Goal: Task Accomplishment & Management: Complete application form

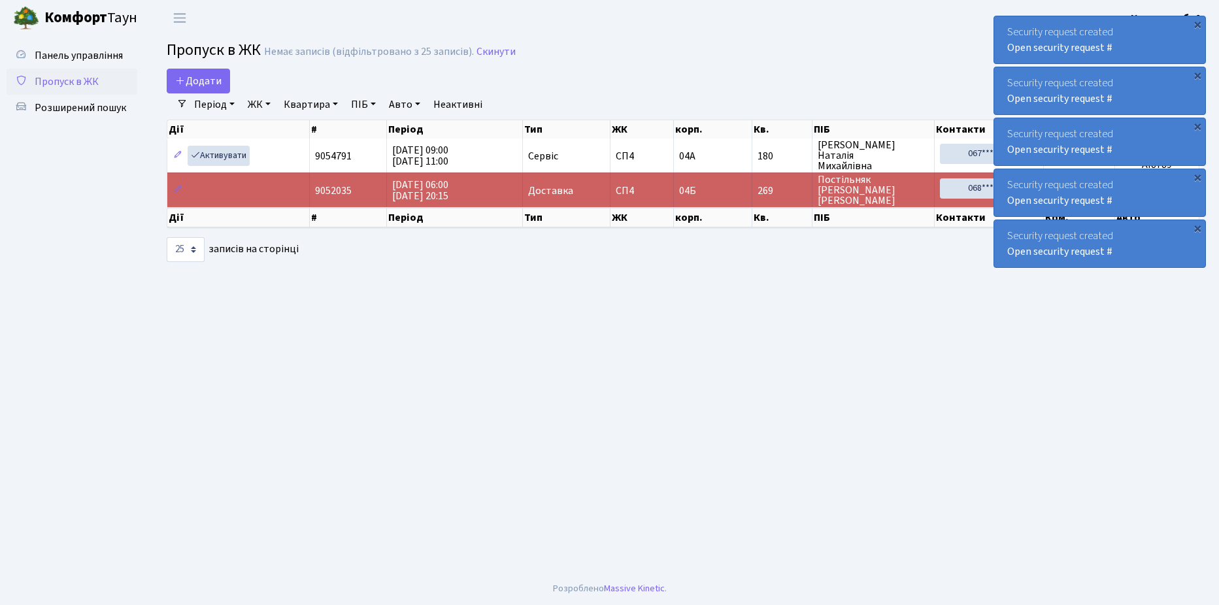
select select "25"
click at [86, 105] on span "Розширений пошук" at bounding box center [81, 108] width 92 height 14
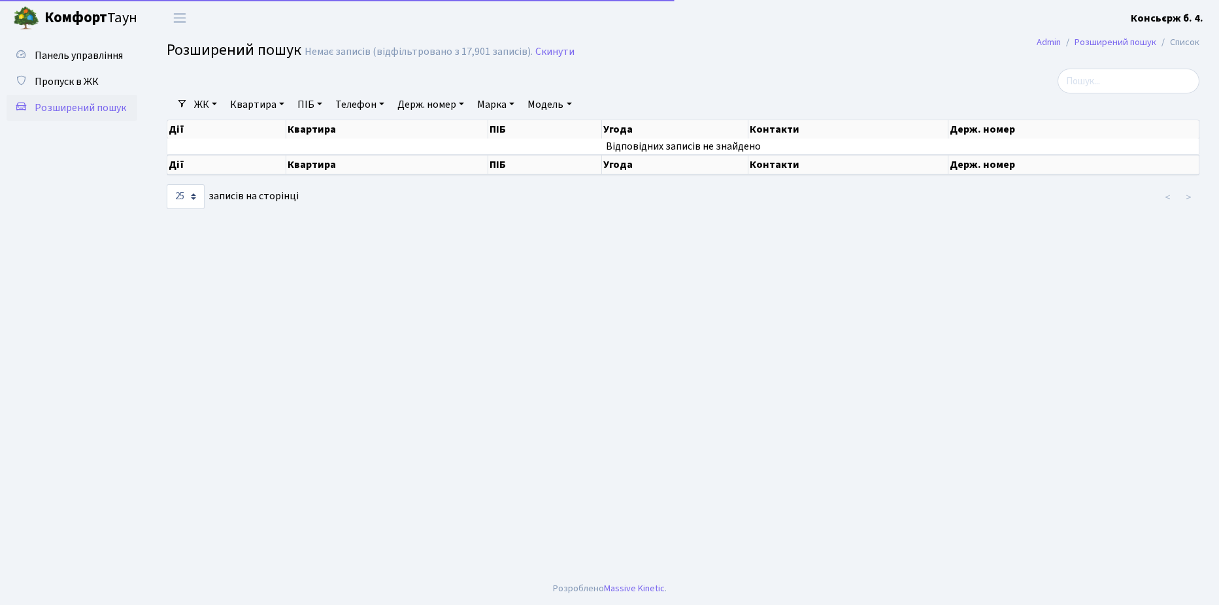
select select "25"
click at [86, 82] on span "Пропуск в ЖК" at bounding box center [67, 82] width 64 height 14
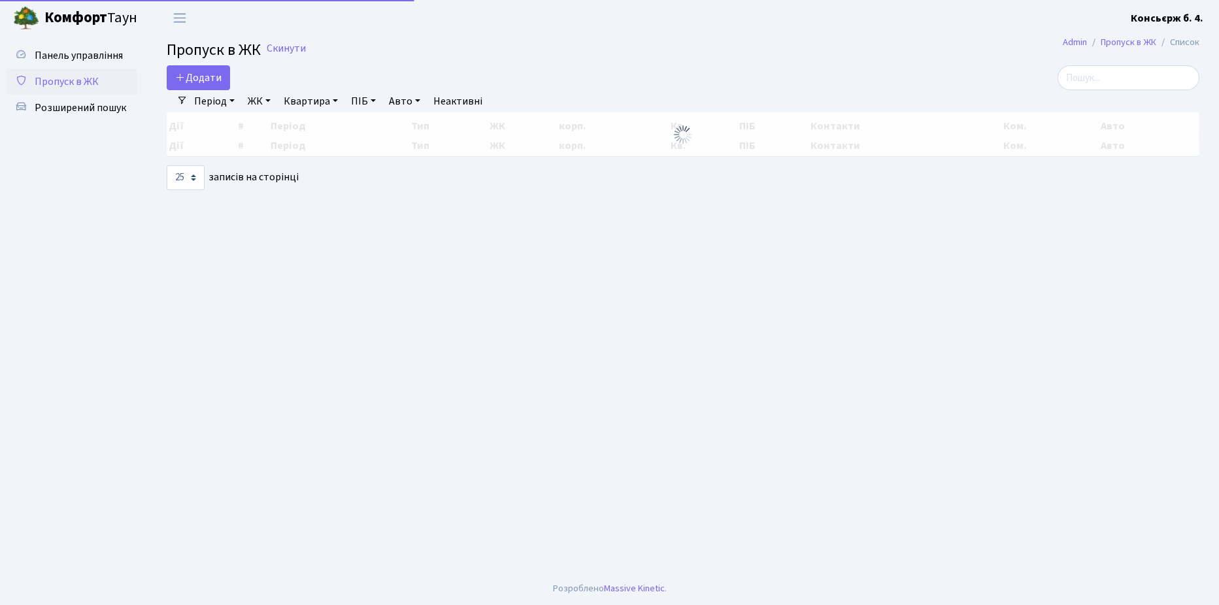
select select "25"
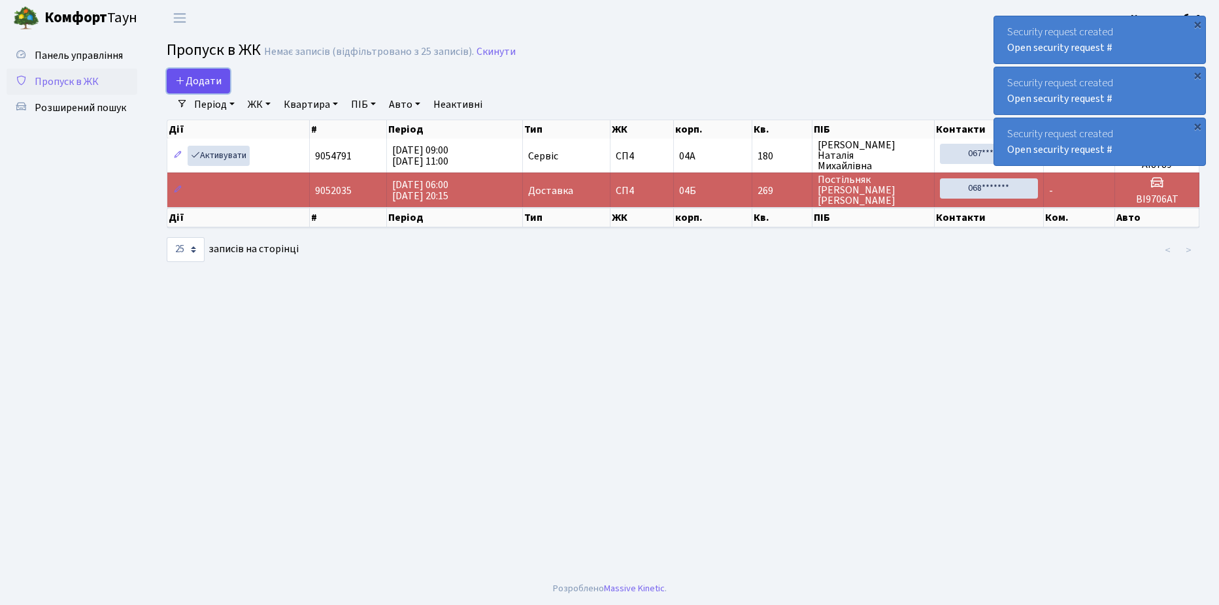
click at [190, 83] on span "Додати" at bounding box center [198, 81] width 46 height 14
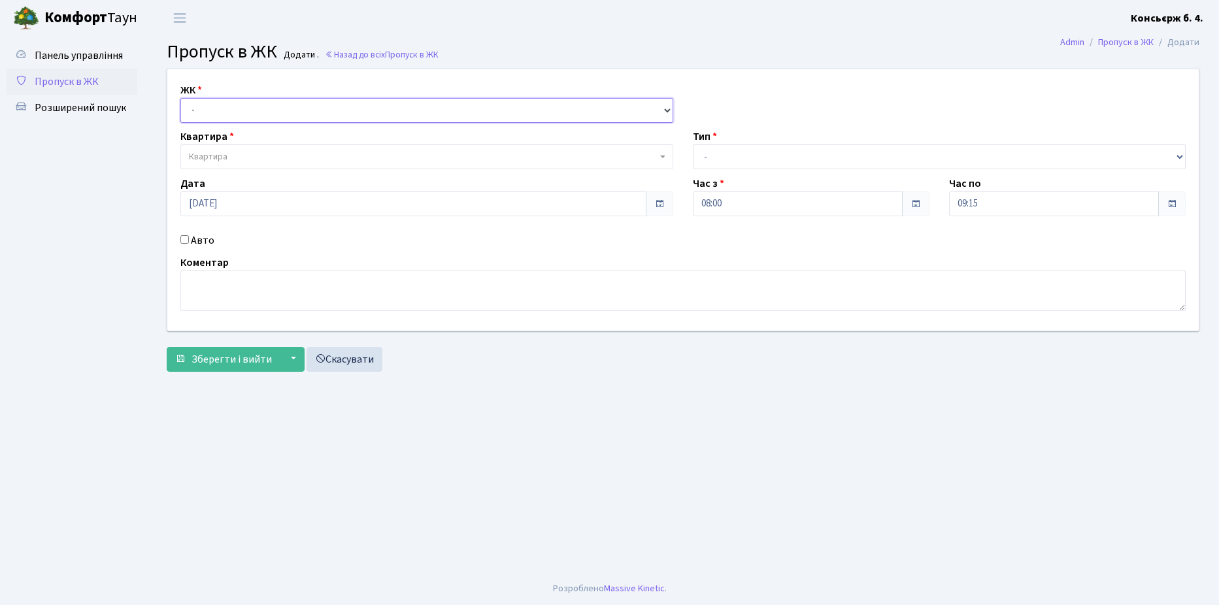
click at [278, 110] on select "- [STREET_ADDRESS]" at bounding box center [426, 110] width 493 height 25
select select "325"
click at [180, 98] on select "- [STREET_ADDRESS]" at bounding box center [426, 110] width 493 height 25
select select
click at [294, 149] on span "Квартира" at bounding box center [426, 156] width 493 height 25
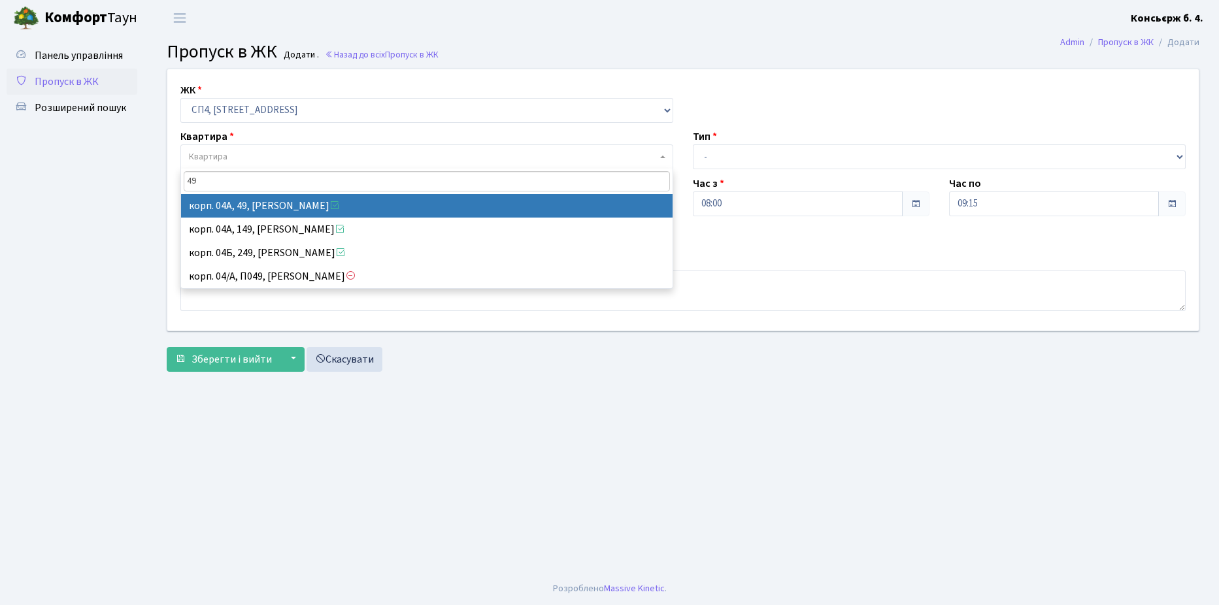
type input "49"
select select "21077"
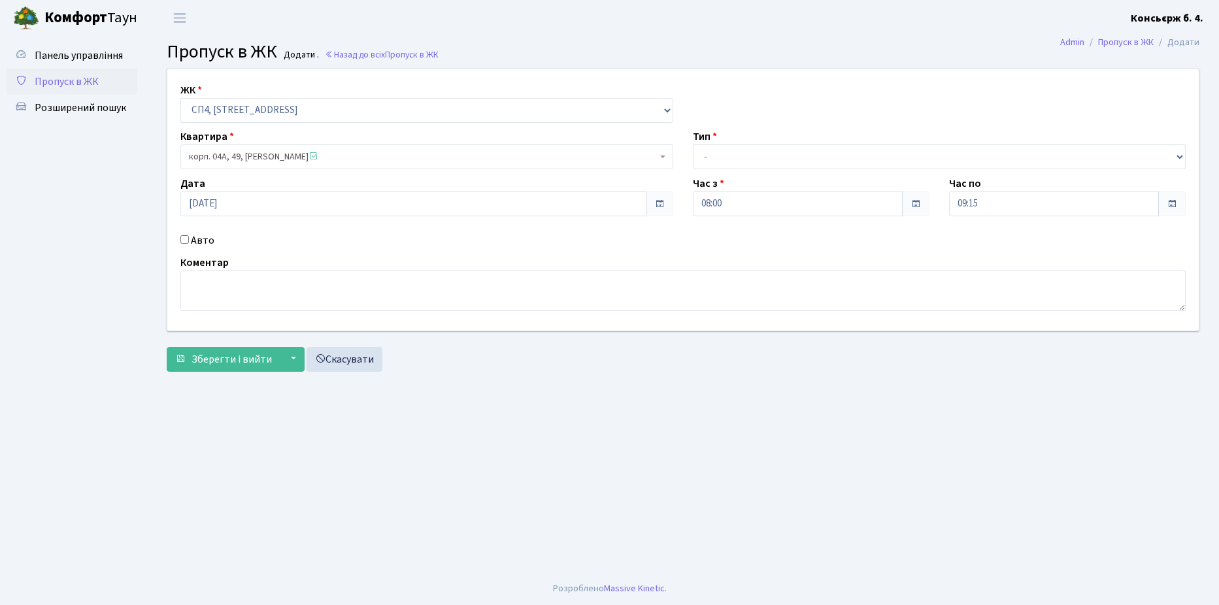
click at [183, 237] on input "Авто" at bounding box center [184, 239] width 8 height 8
checkbox input "true"
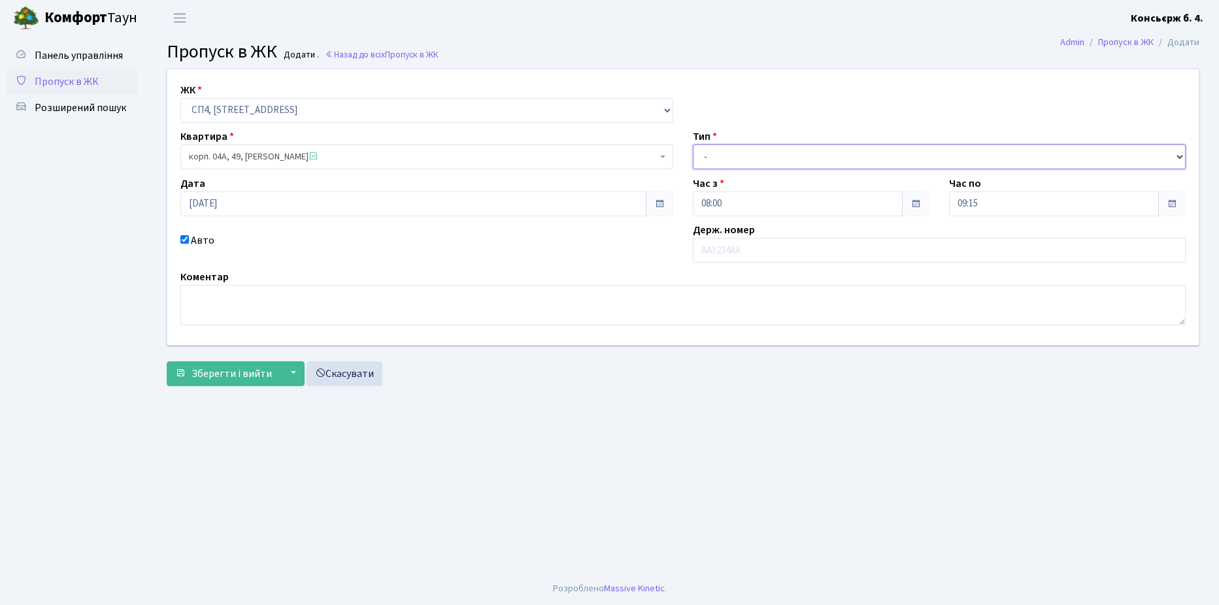
click at [788, 152] on select "- Доставка Таксі Гості Сервіс" at bounding box center [939, 156] width 493 height 25
select select "18"
click at [693, 144] on select "- Доставка Таксі Гості Сервіс" at bounding box center [939, 156] width 493 height 25
click at [775, 251] on input "text" at bounding box center [939, 250] width 493 height 25
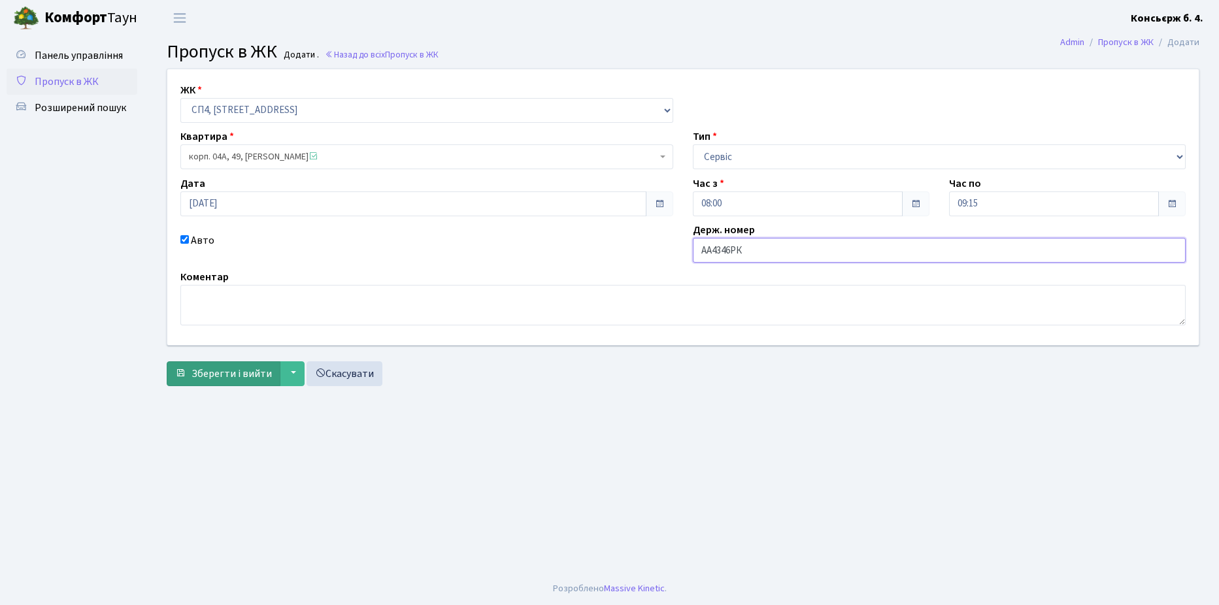
type input "АА4346РК"
click at [215, 373] on span "Зберегти і вийти" at bounding box center [232, 374] width 80 height 14
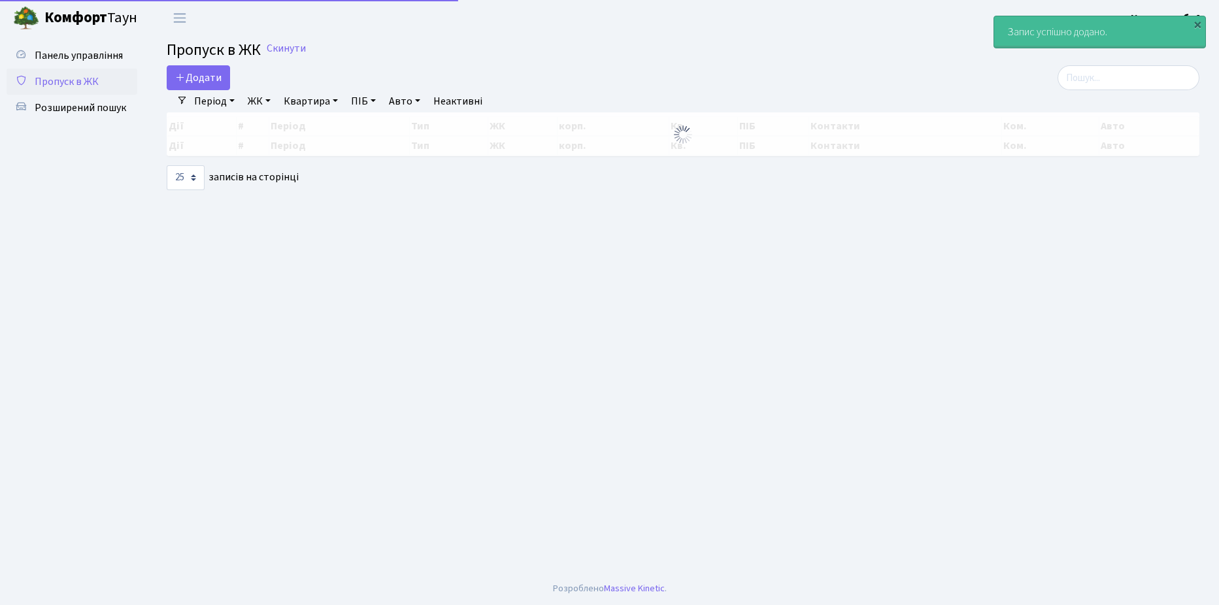
select select "25"
